Goal: Find specific page/section: Find specific page/section

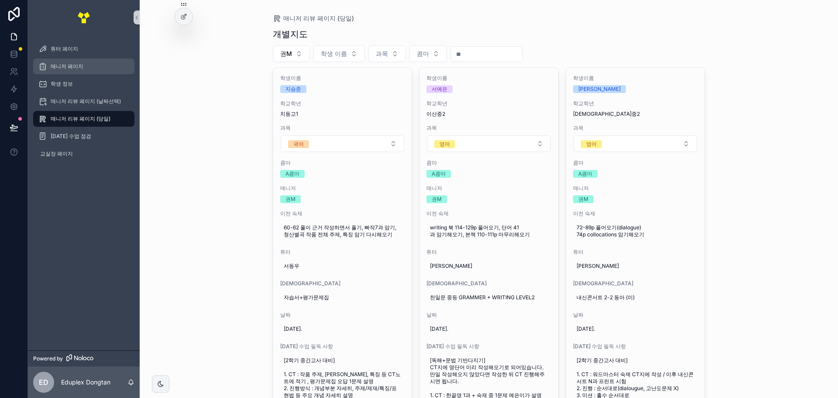
click at [101, 72] on div "매니저 페이지" at bounding box center [83, 66] width 91 height 14
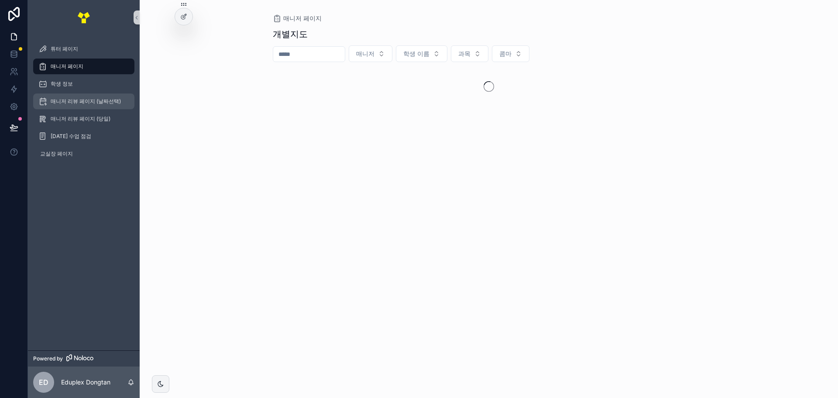
click at [105, 96] on div "매니저 리뷰 페이지 (날짜선택)" at bounding box center [83, 101] width 91 height 14
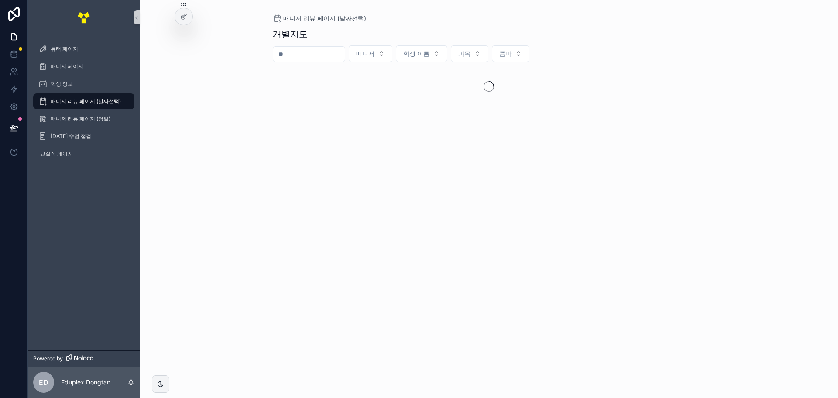
click at [84, 76] on div "학생 정보" at bounding box center [84, 83] width 112 height 17
click at [430, 55] on span "학생 이름" at bounding box center [416, 53] width 26 height 9
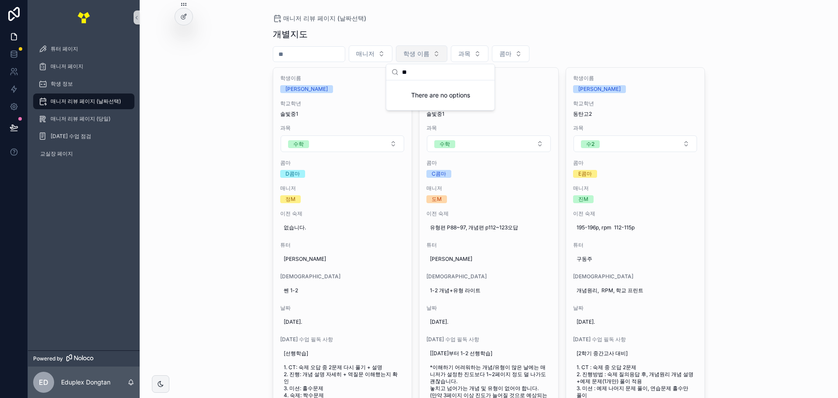
type input "*"
type input "***"
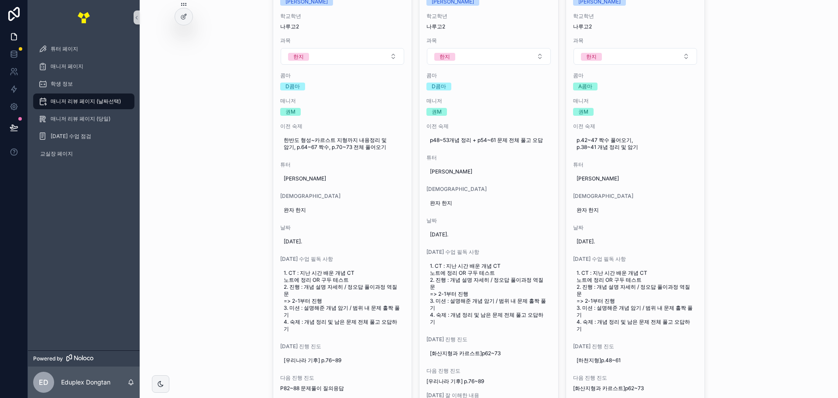
scroll to position [175, 0]
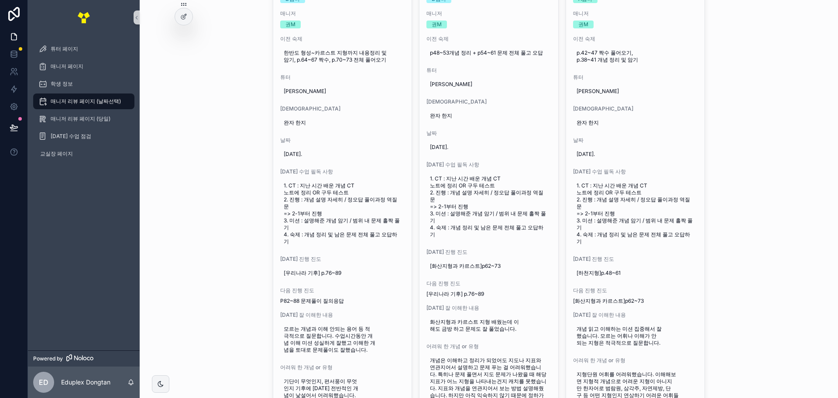
click at [728, 175] on div "매니저 리뷰 페이지 (날짜선택) 개별지도 매니저 [PERSON_NAME] 과목 콤마 학생이름 [PERSON_NAME] 학교[PERSON_NAM…" at bounding box center [489, 24] width 699 height 398
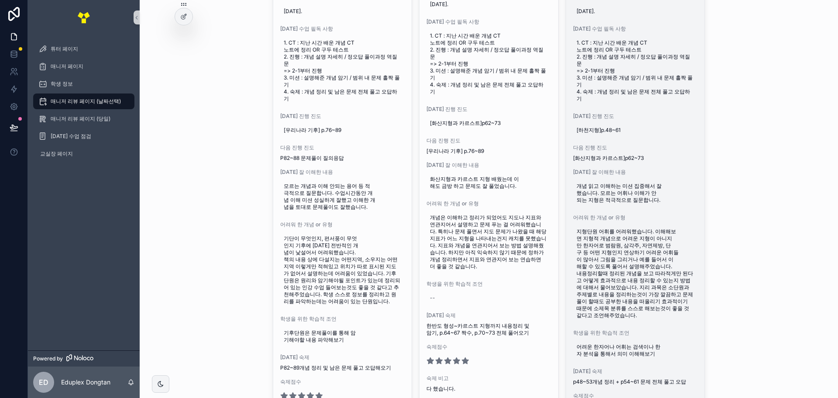
scroll to position [349, 0]
